Goal: Task Accomplishment & Management: Complete application form

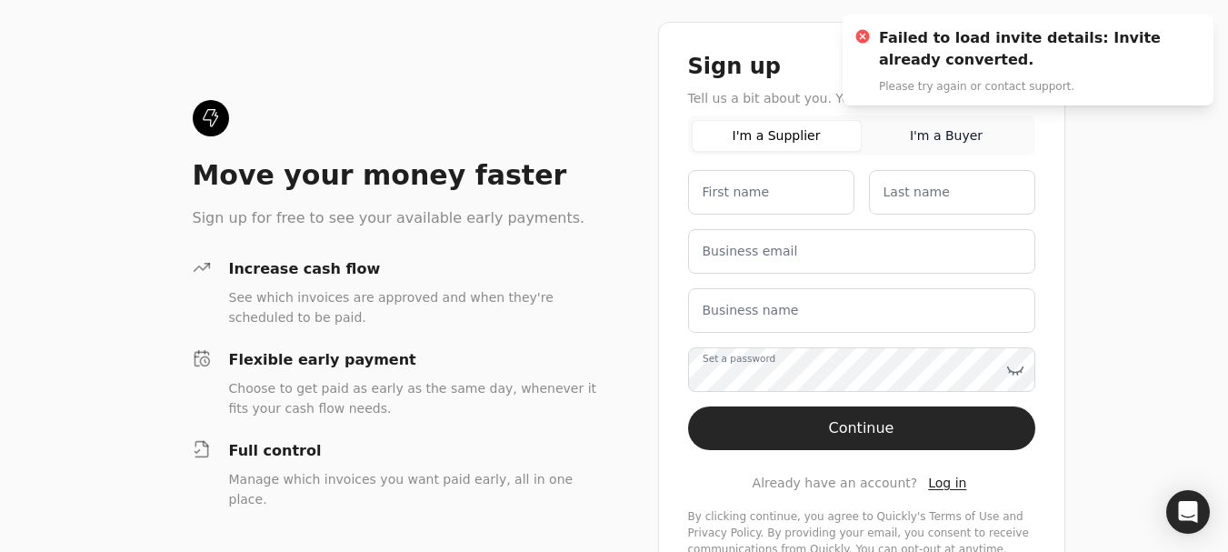
click at [1161, 213] on div "Move your money faster Sign up for free to see your available early payments. I…" at bounding box center [614, 304] width 1228 height 609
click at [935, 482] on span "Log in" at bounding box center [947, 482] width 38 height 15
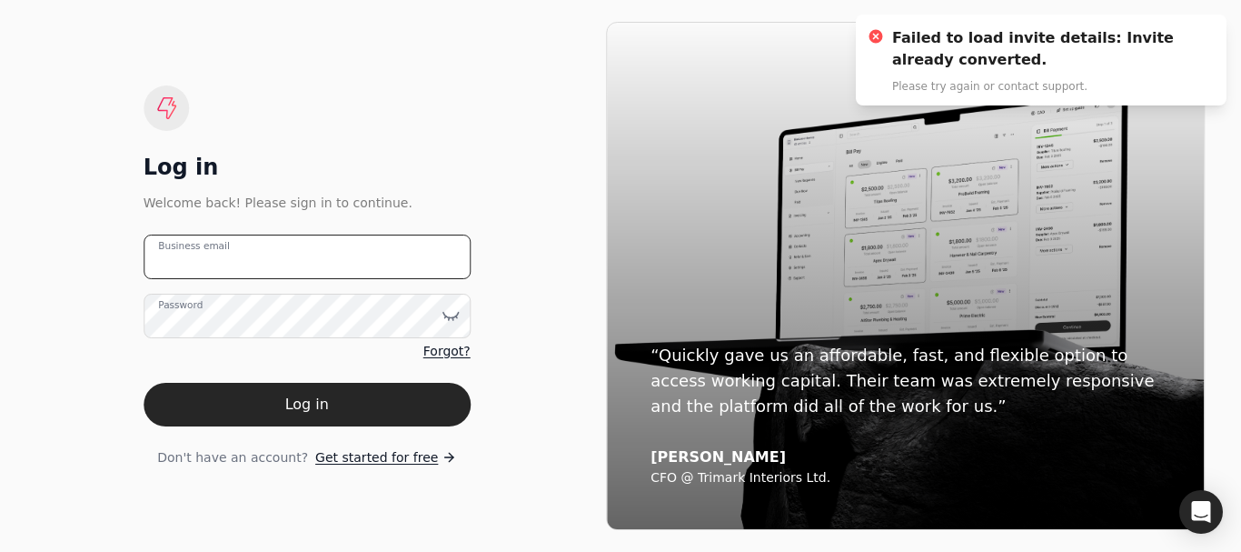
type email "[EMAIL_ADDRESS][DOMAIN_NAME]"
